Goal: Transaction & Acquisition: Book appointment/travel/reservation

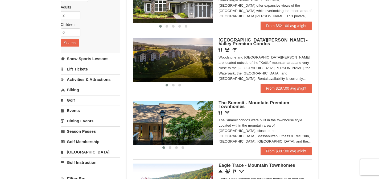
scroll to position [84, 0]
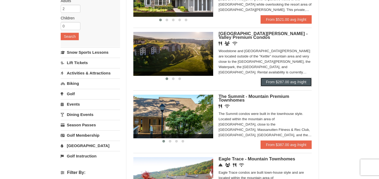
click at [291, 85] on link "From $287.00 avg /night" at bounding box center [285, 82] width 51 height 9
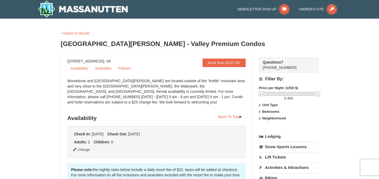
drag, startPoint x: 130, startPoint y: 60, endPoint x: 61, endPoint y: 59, distance: 69.4
copy div "[STREET_ADDRESS]"
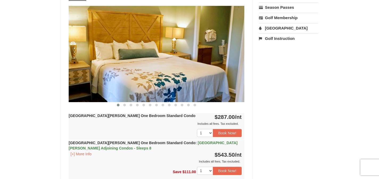
scroll to position [213, 0]
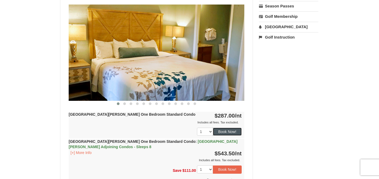
click at [222, 132] on button "Book Now!" at bounding box center [227, 132] width 29 height 8
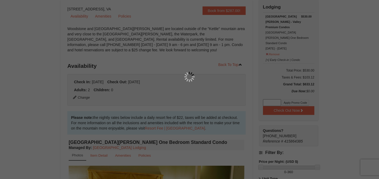
scroll to position [52, 0]
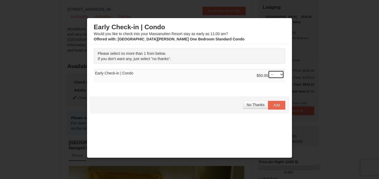
click at [280, 75] on select "-- 01" at bounding box center [276, 74] width 16 height 8
click at [255, 104] on span "No Thanks" at bounding box center [255, 105] width 18 height 4
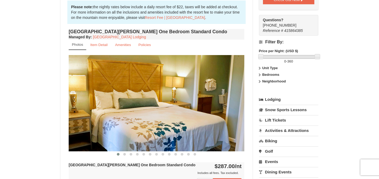
scroll to position [152, 0]
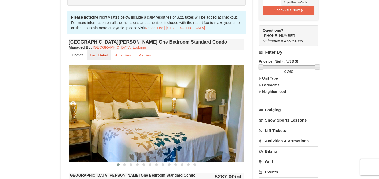
click at [100, 55] on small "Item Detail" at bounding box center [98, 55] width 17 height 4
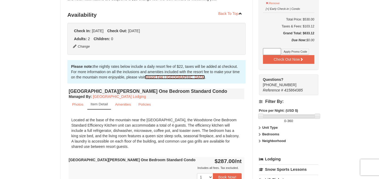
scroll to position [102, 0]
